Goal: Task Accomplishment & Management: Complete application form

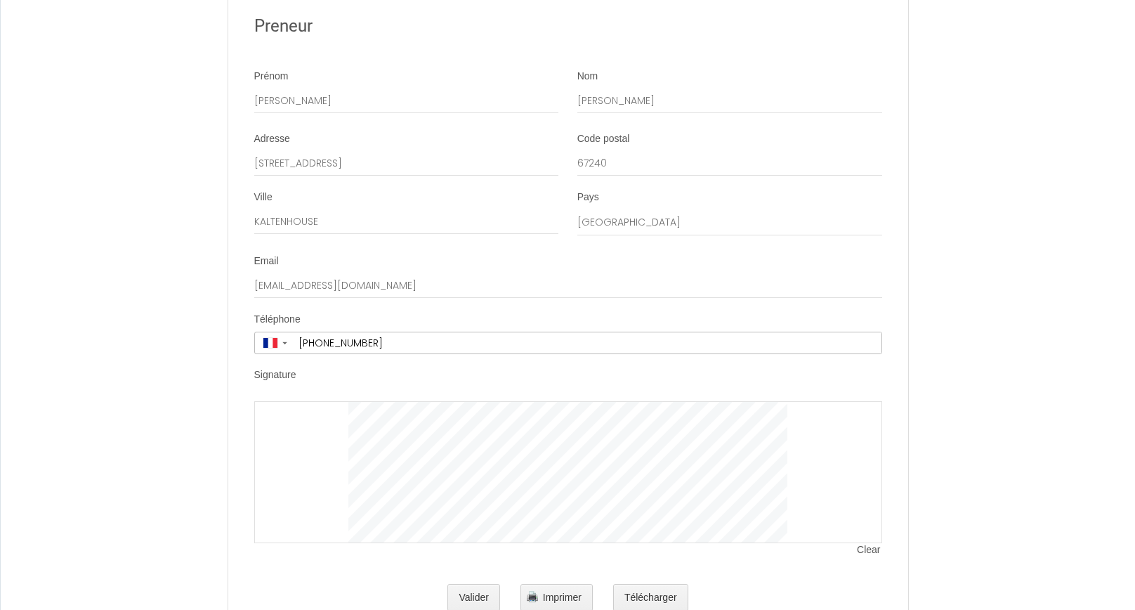
scroll to position [5301, 0]
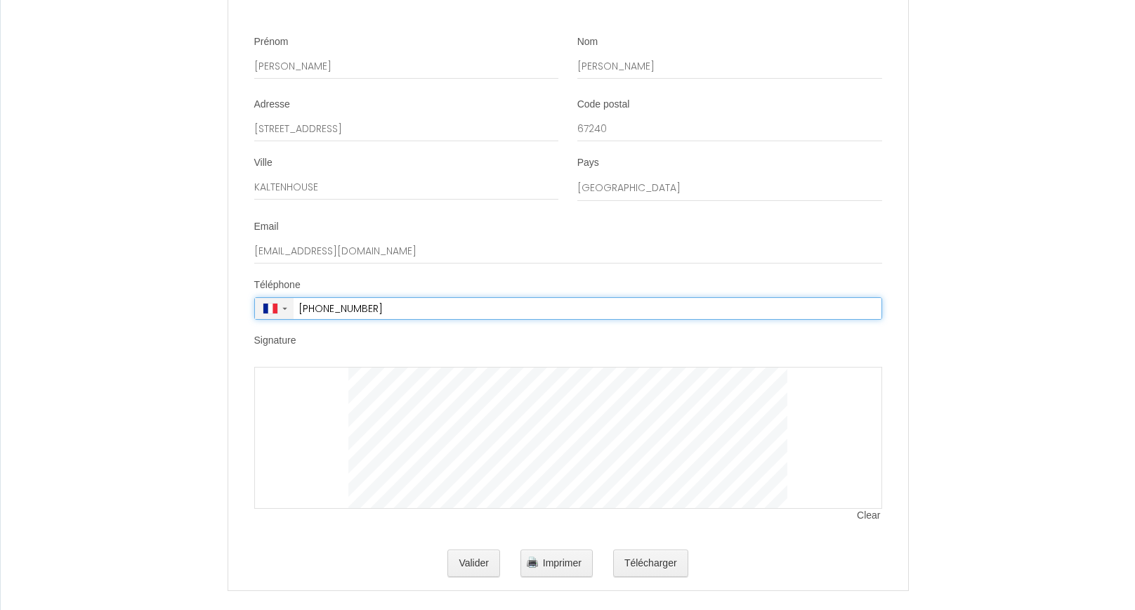
click at [281, 305] on span "▼" at bounding box center [285, 308] width 8 height 6
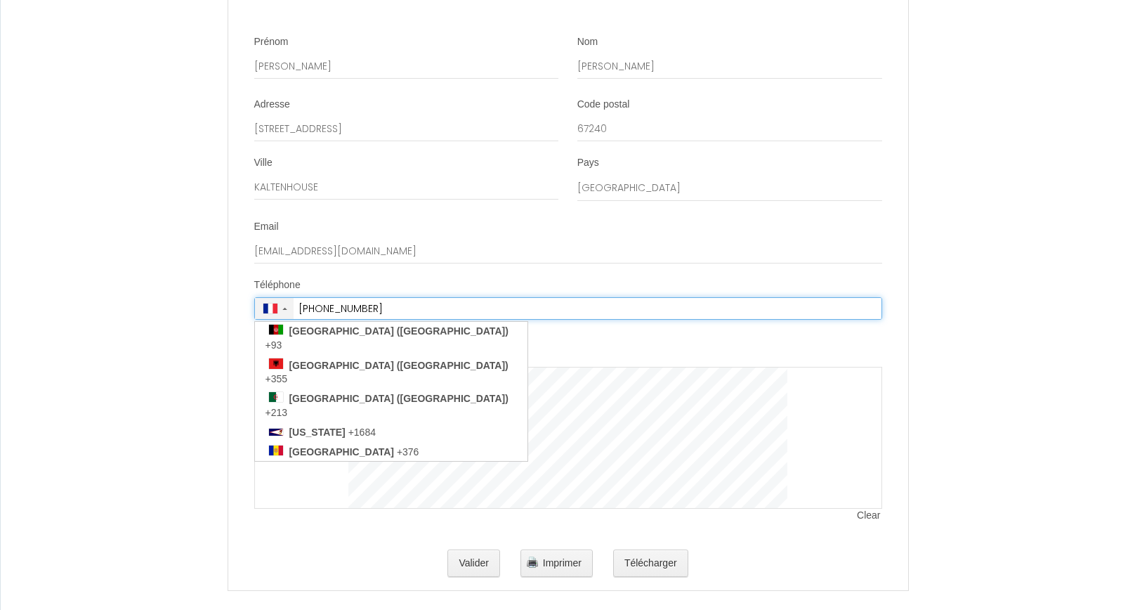
click at [281, 305] on span "▲" at bounding box center [285, 308] width 8 height 6
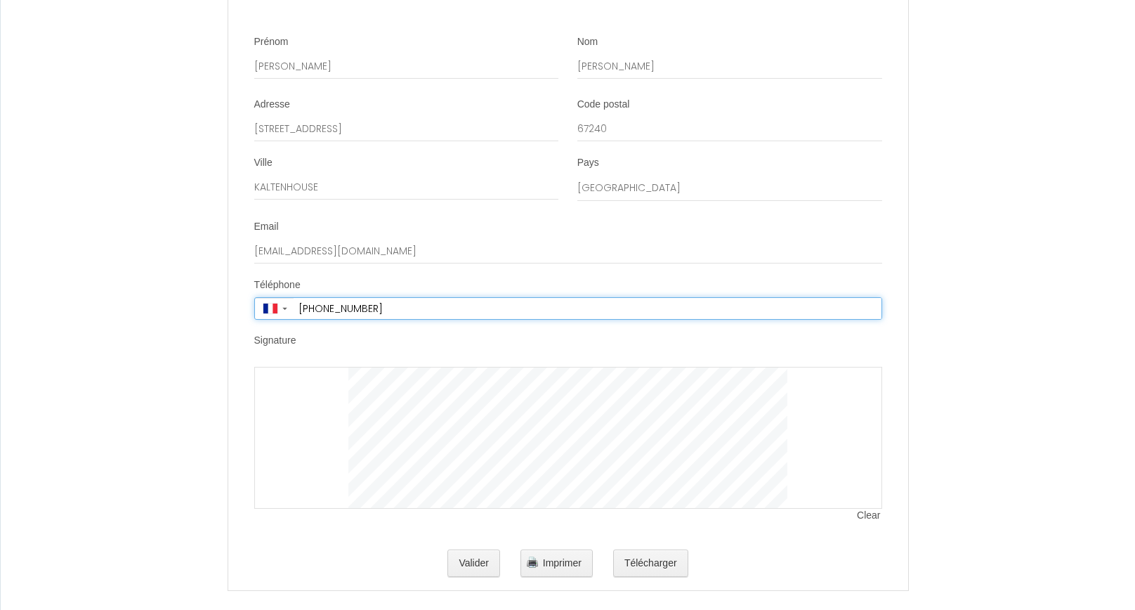
drag, startPoint x: 393, startPoint y: 296, endPoint x: 322, endPoint y: 295, distance: 71.6
click at [322, 298] on input "[PHONE_NUMBER]" at bounding box center [588, 308] width 588 height 21
type input "[PHONE_NUMBER]"
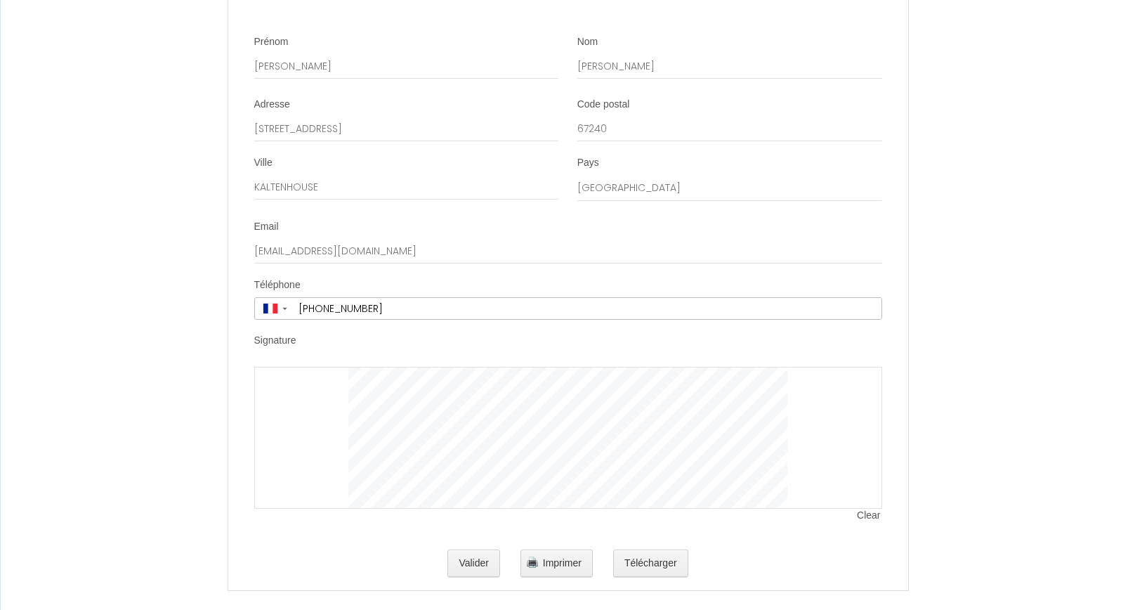
click at [382, 340] on li "Signature Clear" at bounding box center [568, 435] width 678 height 203
click at [267, 334] on label "Signature" at bounding box center [275, 341] width 42 height 14
click at [558, 557] on span "Imprimer" at bounding box center [562, 562] width 39 height 11
